Goal: Check status: Check status

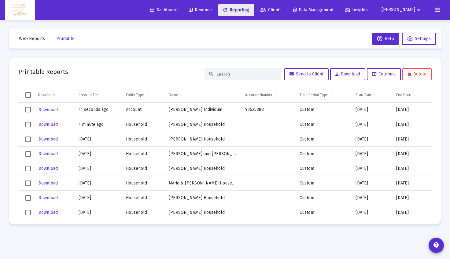
click at [249, 9] on span "Reporting" at bounding box center [236, 9] width 26 height 5
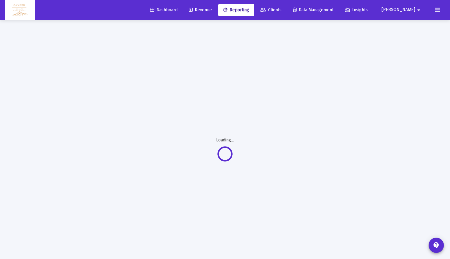
select select "View all"
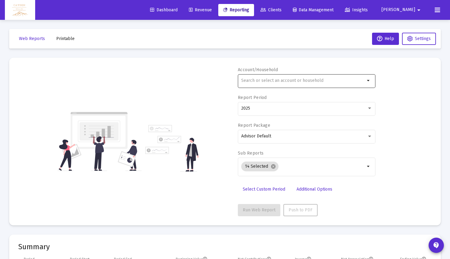
click at [276, 83] on div at bounding box center [303, 80] width 124 height 15
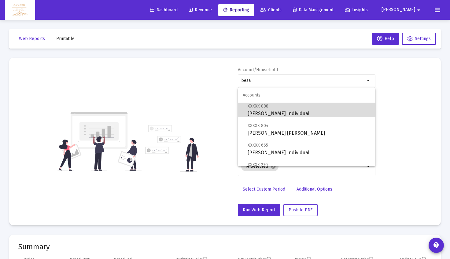
click at [272, 108] on span "XXXXX 888 [PERSON_NAME] Individual" at bounding box center [308, 109] width 123 height 15
type input "[PERSON_NAME] Individual"
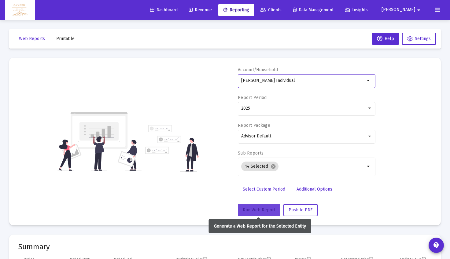
click at [250, 207] on span "Run Web Report" at bounding box center [259, 209] width 33 height 5
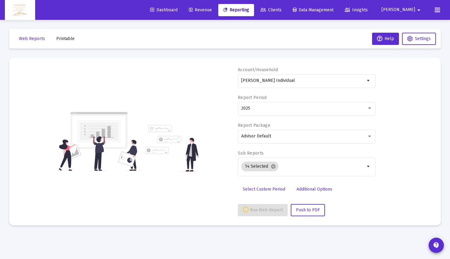
select select "View all"
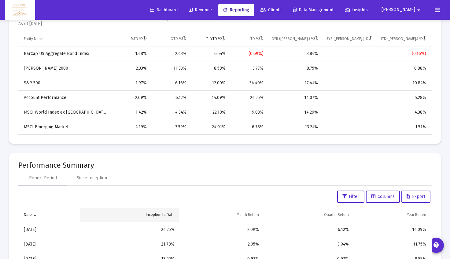
scroll to position [320, 0]
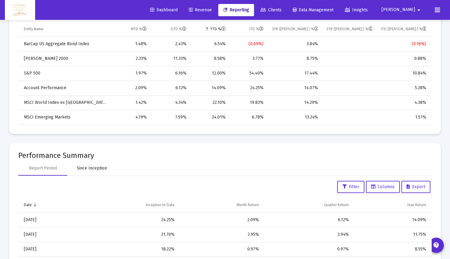
click at [103, 170] on div "Since Inception" at bounding box center [92, 168] width 30 height 6
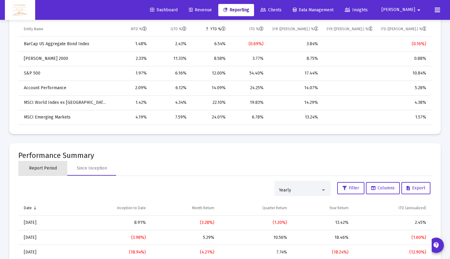
click at [54, 169] on div "Report Period" at bounding box center [43, 168] width 28 height 6
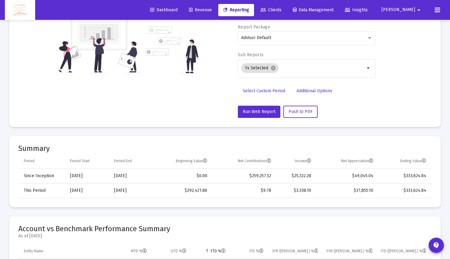
scroll to position [0, 0]
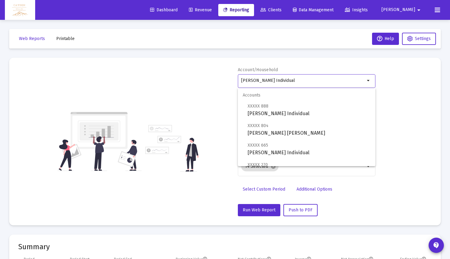
click at [267, 81] on input "[PERSON_NAME] Individual" at bounding box center [303, 80] width 124 height 5
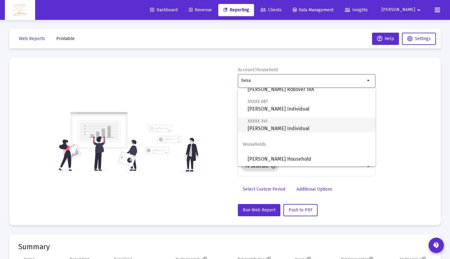
scroll to position [83, 0]
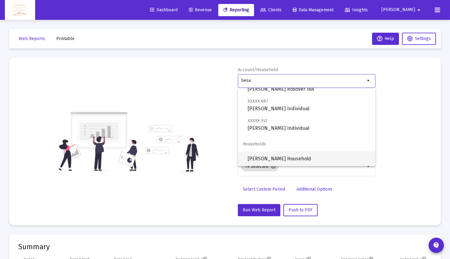
click at [283, 158] on span "[PERSON_NAME] Household" at bounding box center [308, 158] width 123 height 15
type input "[PERSON_NAME] Household"
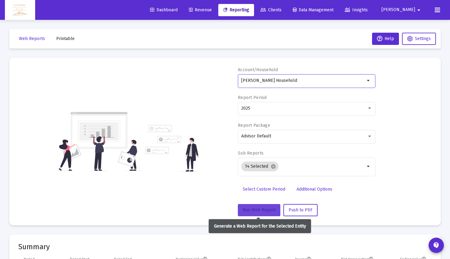
click at [268, 208] on span "Run Web Report" at bounding box center [259, 209] width 33 height 5
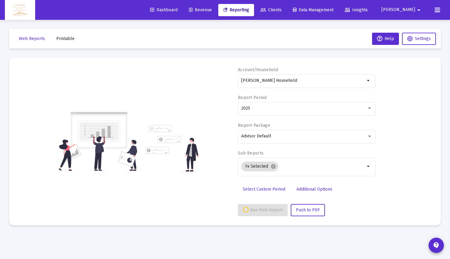
select select "View all"
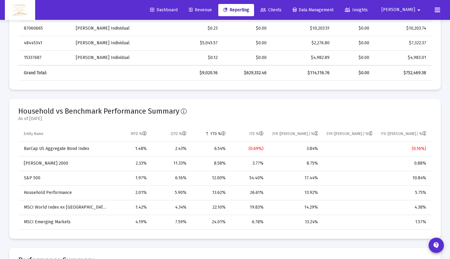
scroll to position [377, 0]
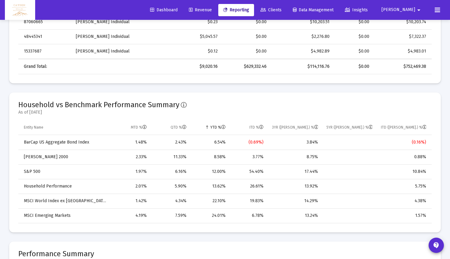
click at [268, 188] on tr "Household Performance 2.01% 5.90% 13.62% 26.61% 13.92% 5.75%" at bounding box center [224, 186] width 413 height 15
drag, startPoint x: 247, startPoint y: 185, endPoint x: 241, endPoint y: 185, distance: 6.1
click at [241, 185] on td "26.61%" at bounding box center [249, 186] width 38 height 15
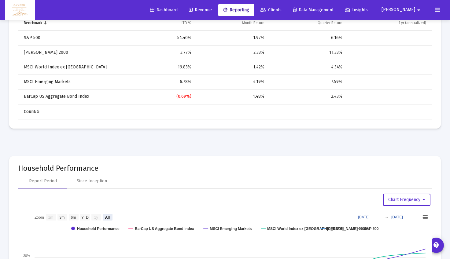
scroll to position [854, 0]
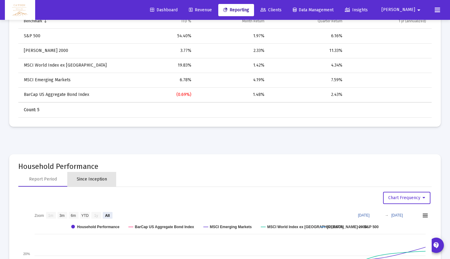
click at [96, 177] on div "Since Inception" at bounding box center [92, 179] width 30 height 6
select select "View all"
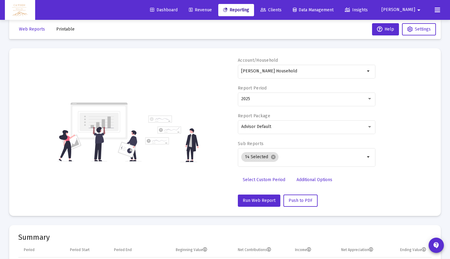
scroll to position [0, 0]
